Goal: Check status

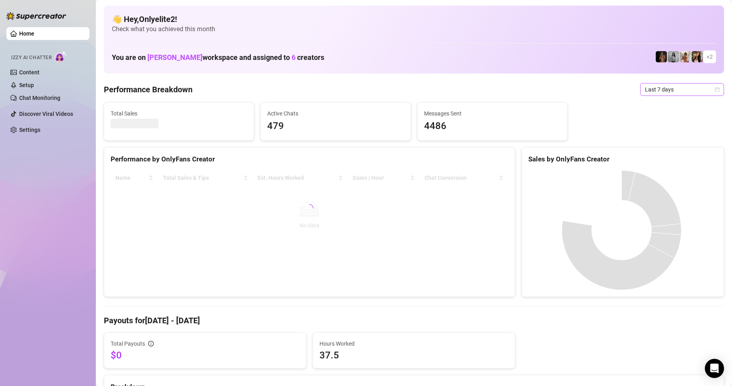
click at [655, 88] on span "Last 7 days" at bounding box center [682, 89] width 74 height 12
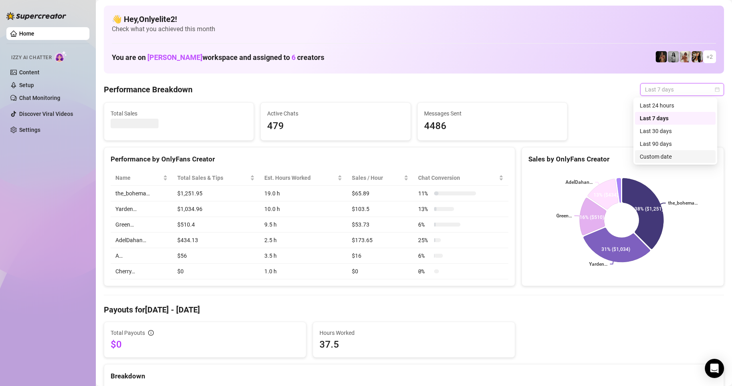
click at [645, 156] on div "Custom date" at bounding box center [674, 156] width 71 height 9
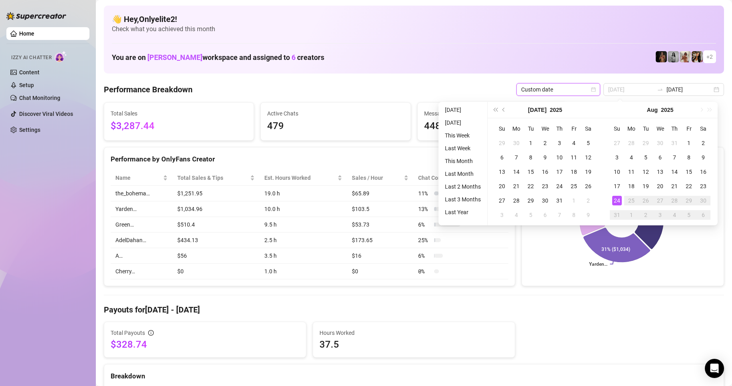
type input "[DATE]"
click at [617, 197] on div "24" at bounding box center [617, 201] width 10 height 10
type input "[DATE]"
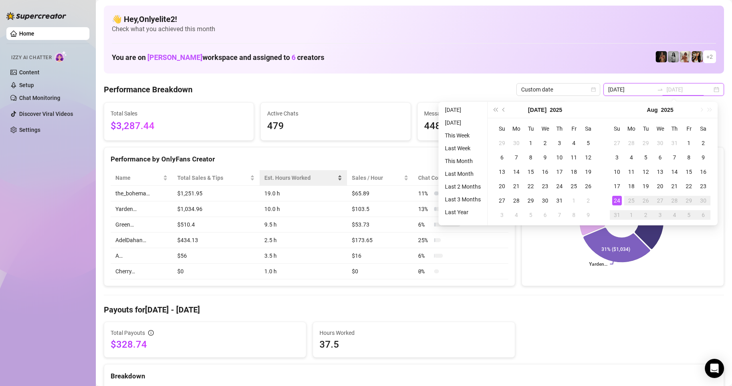
type input "[DATE]"
click at [615, 200] on div "24" at bounding box center [617, 201] width 10 height 10
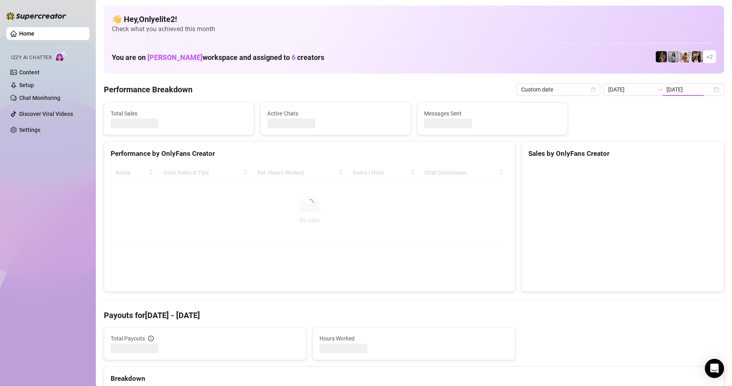
type input "[DATE]"
